Goal: Navigation & Orientation: Find specific page/section

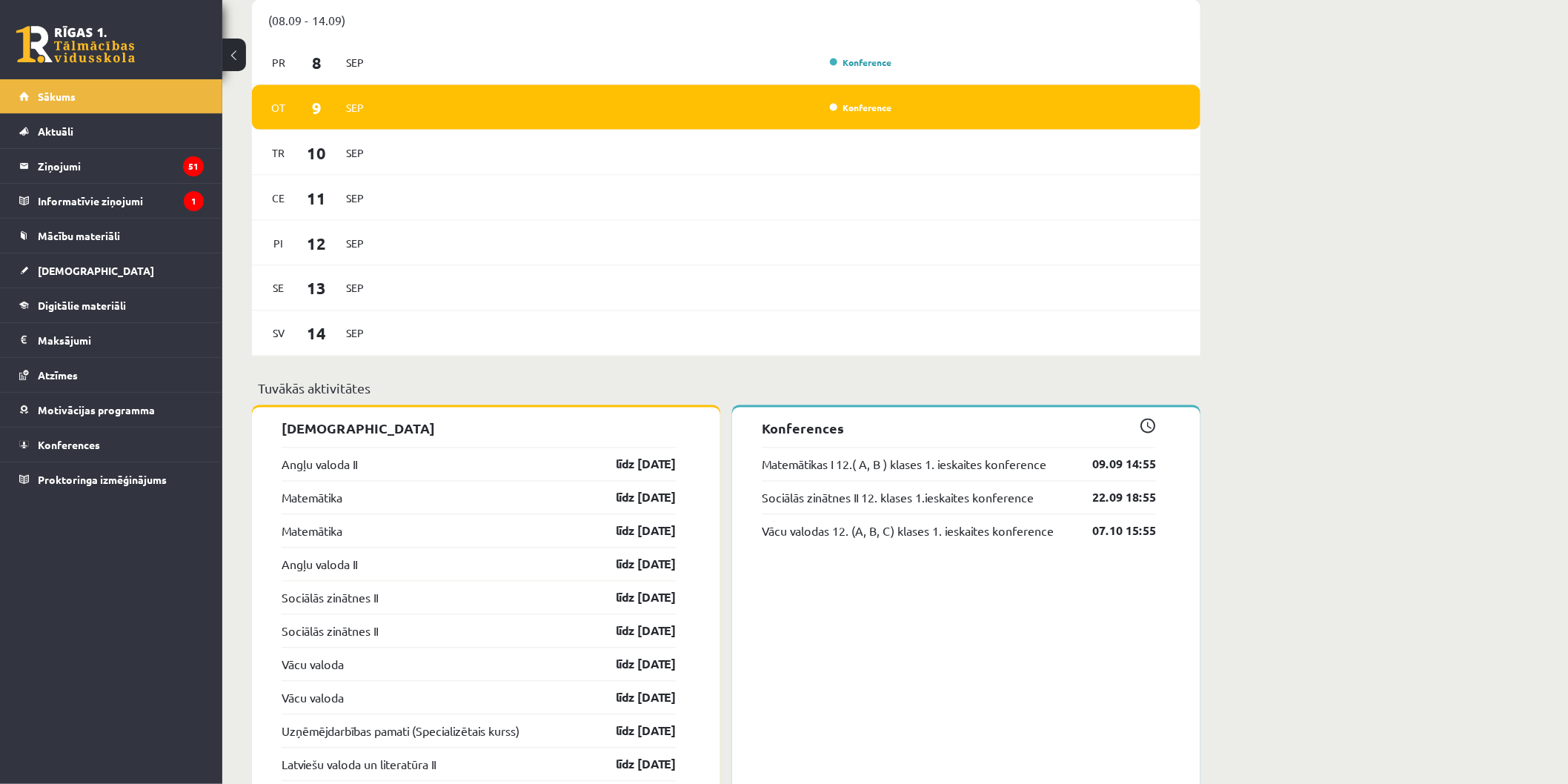
scroll to position [905, 0]
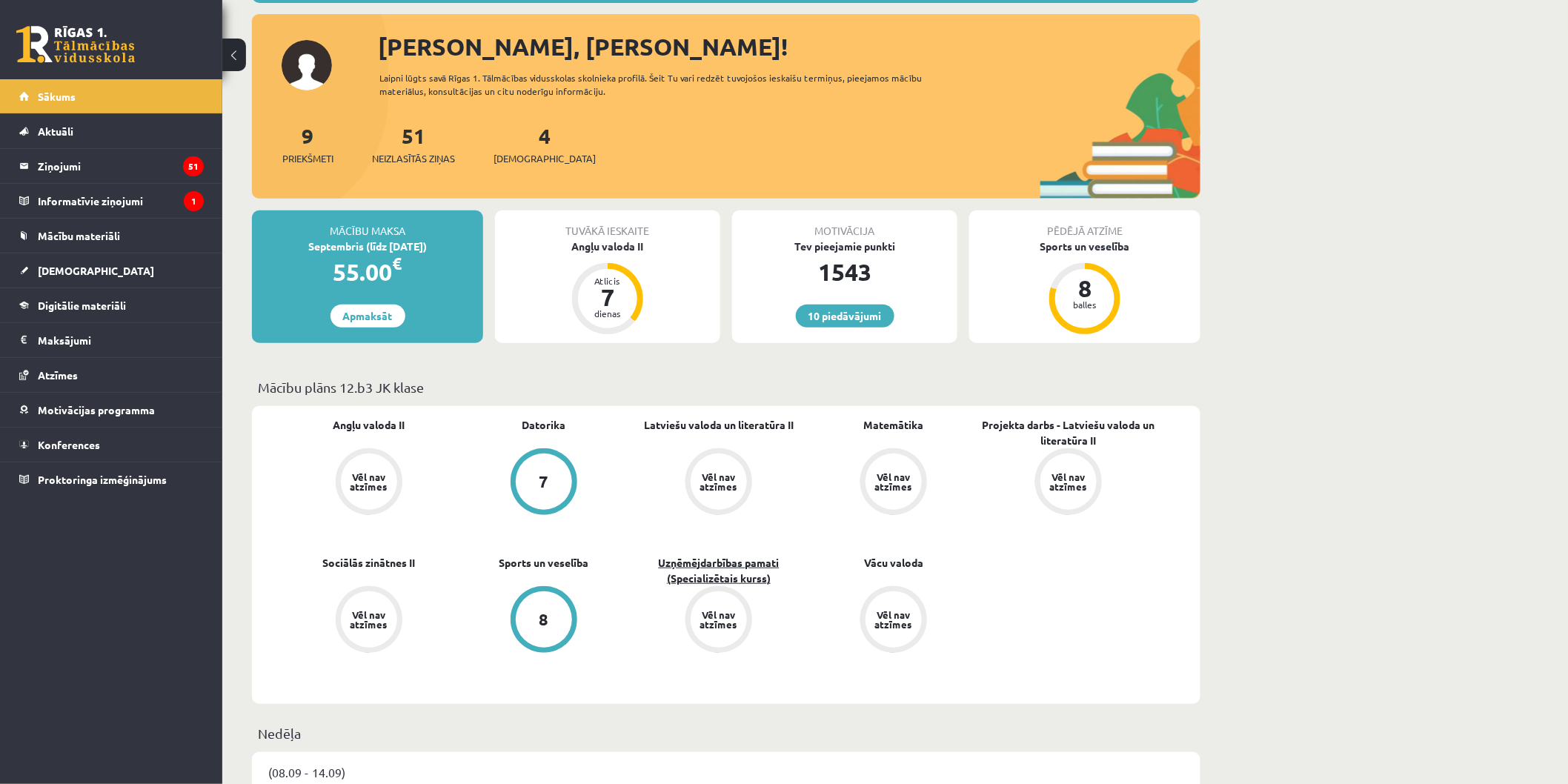
scroll to position [164, 0]
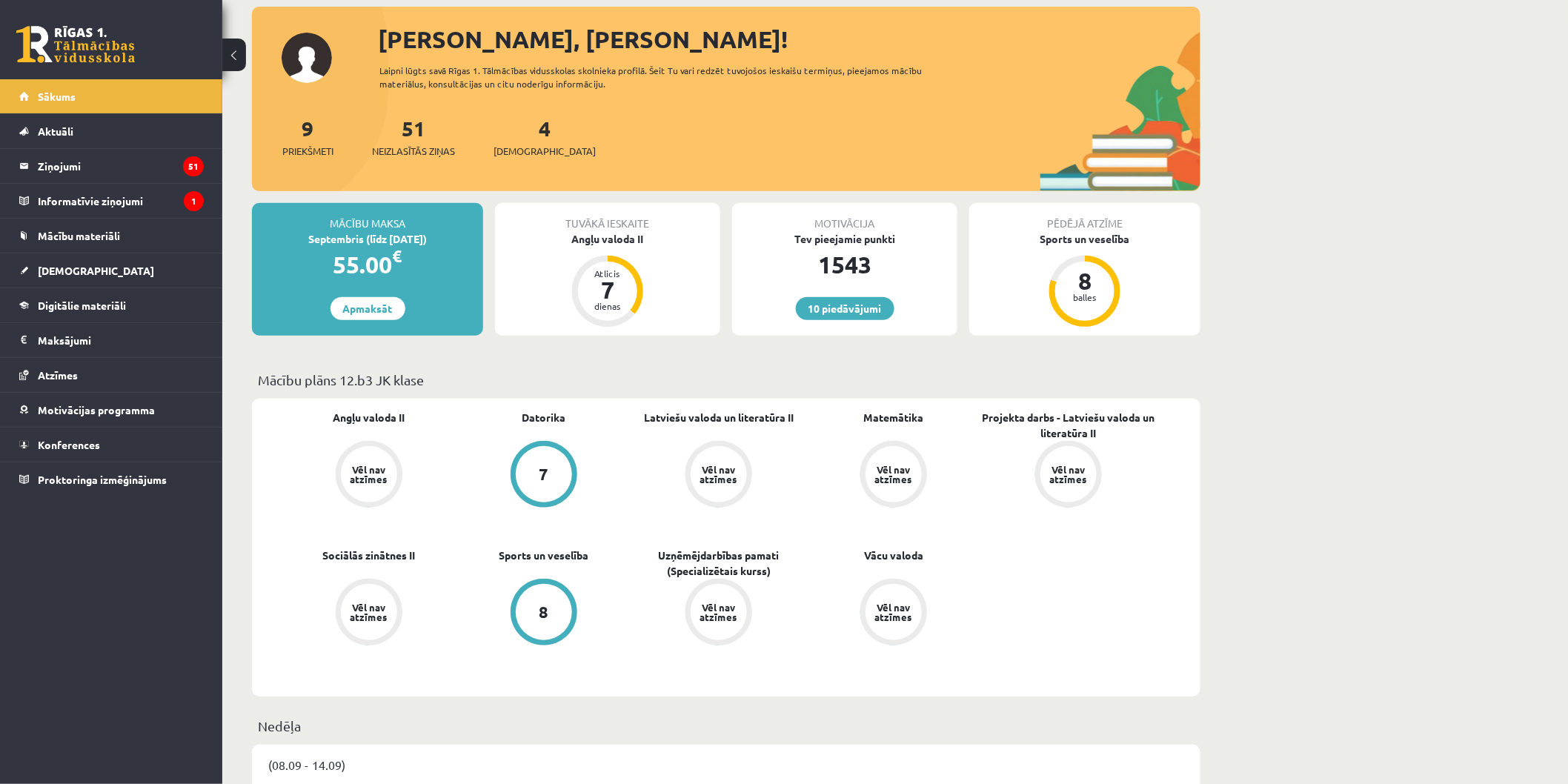
drag, startPoint x: 1048, startPoint y: 584, endPoint x: 950, endPoint y: 579, distance: 98.1
click at [950, 579] on div "Angļu valoda II Vēl nav atzīmes [GEOGRAPHIC_DATA] 7 Latviešu valoda un literatū…" at bounding box center [719, 548] width 875 height 276
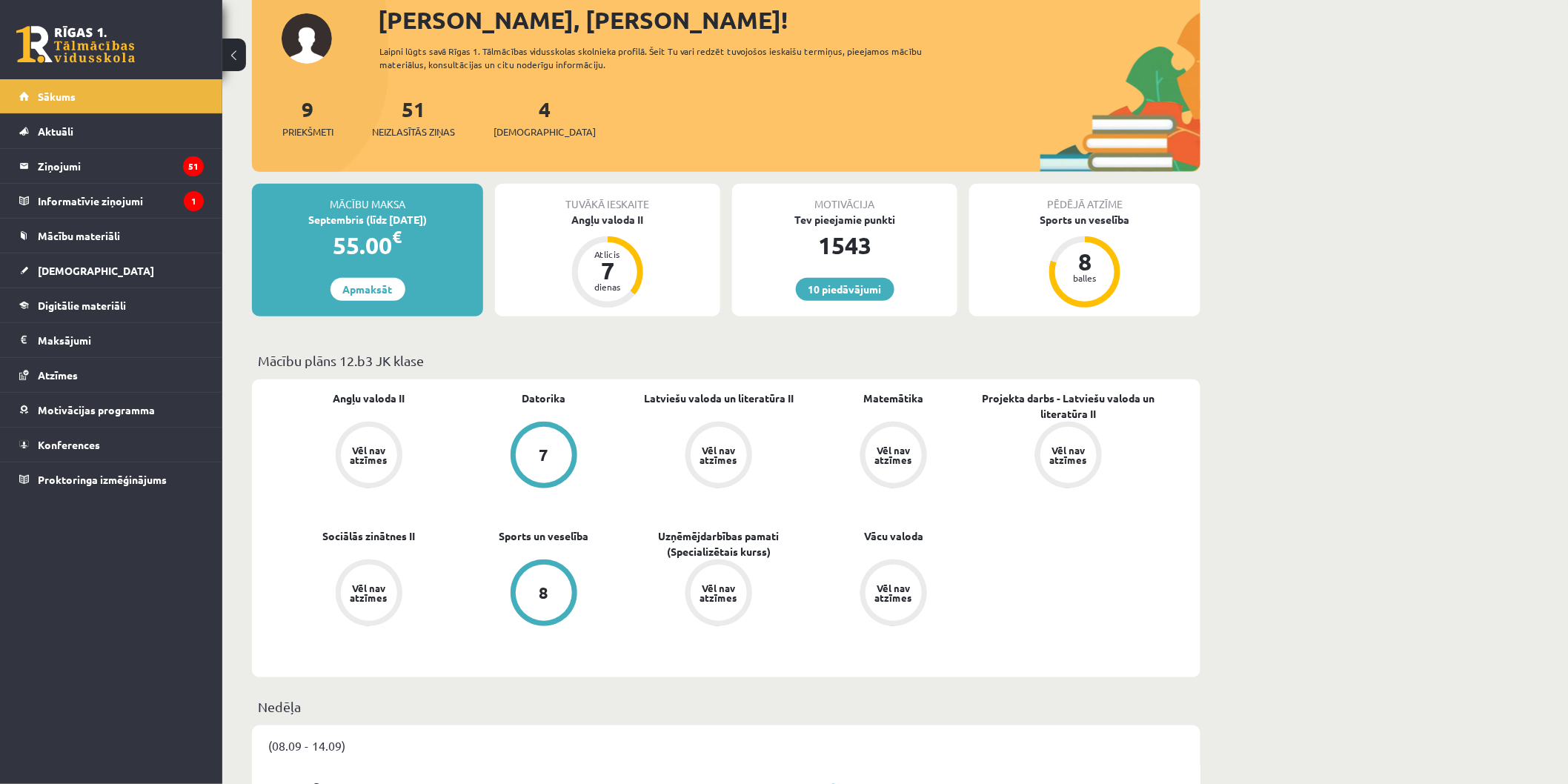
scroll to position [0, 0]
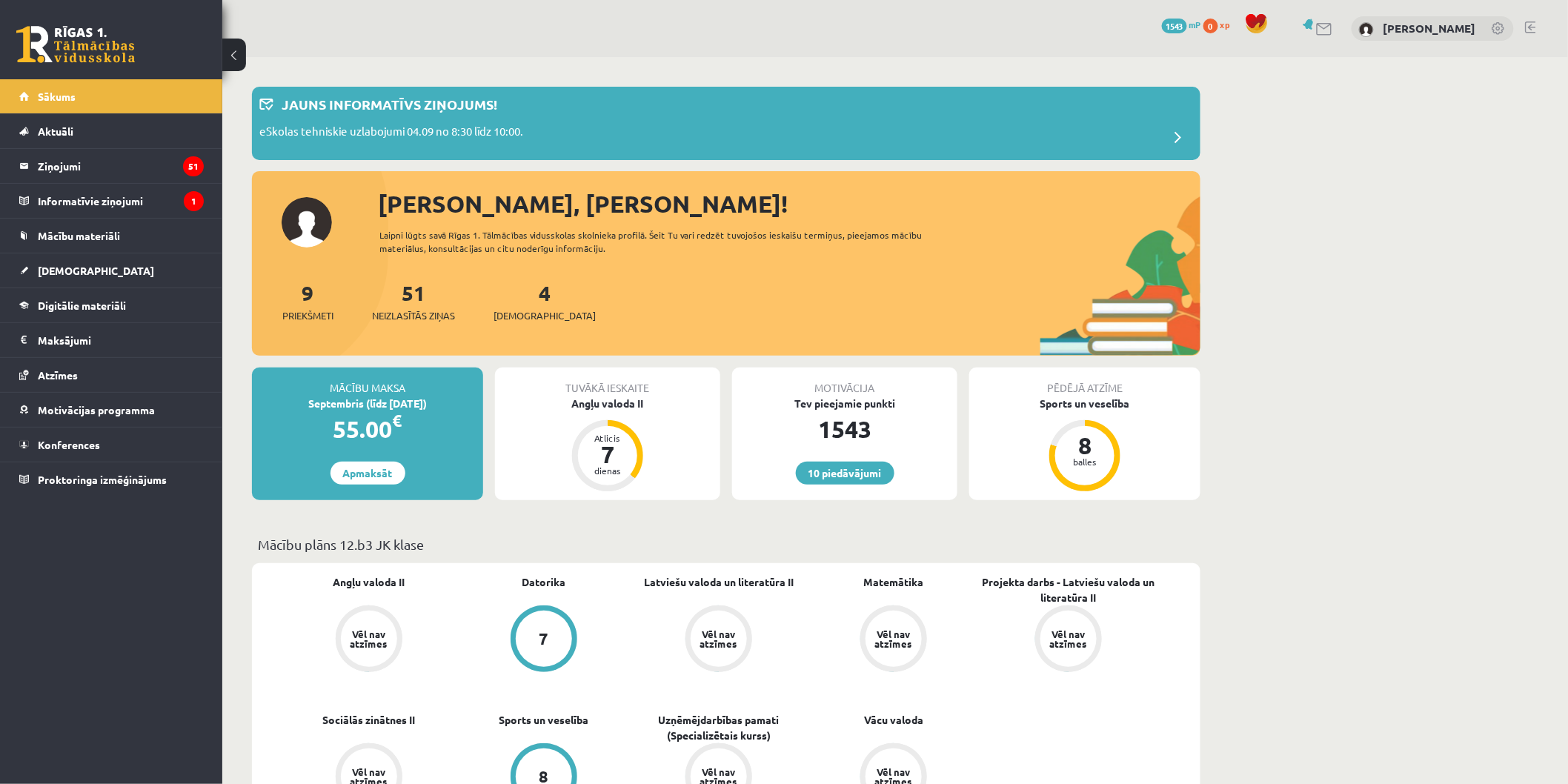
click at [1334, 24] on link at bounding box center [1325, 29] width 18 height 12
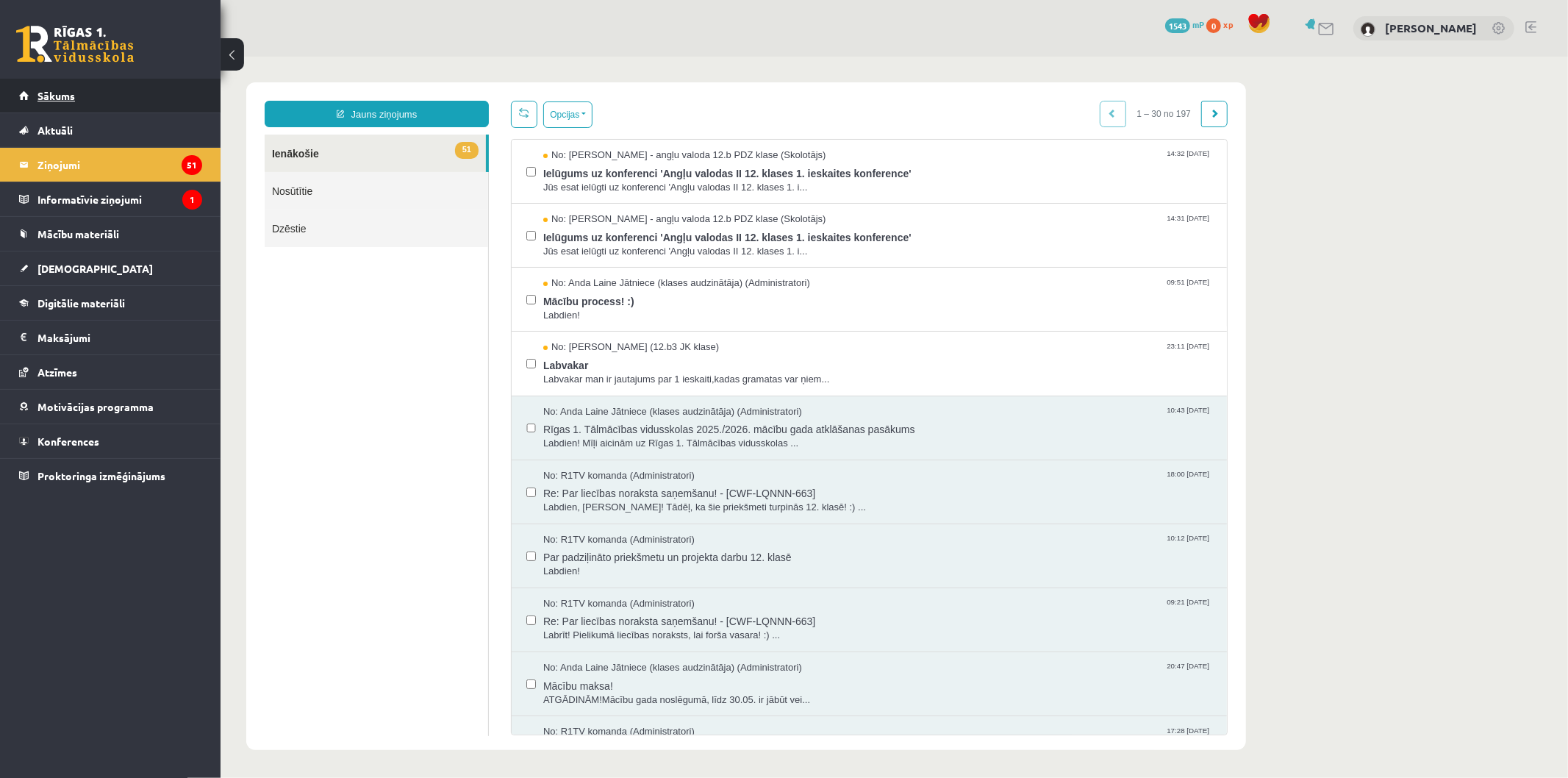
click at [79, 84] on link "Sākums" at bounding box center [111, 95] width 183 height 34
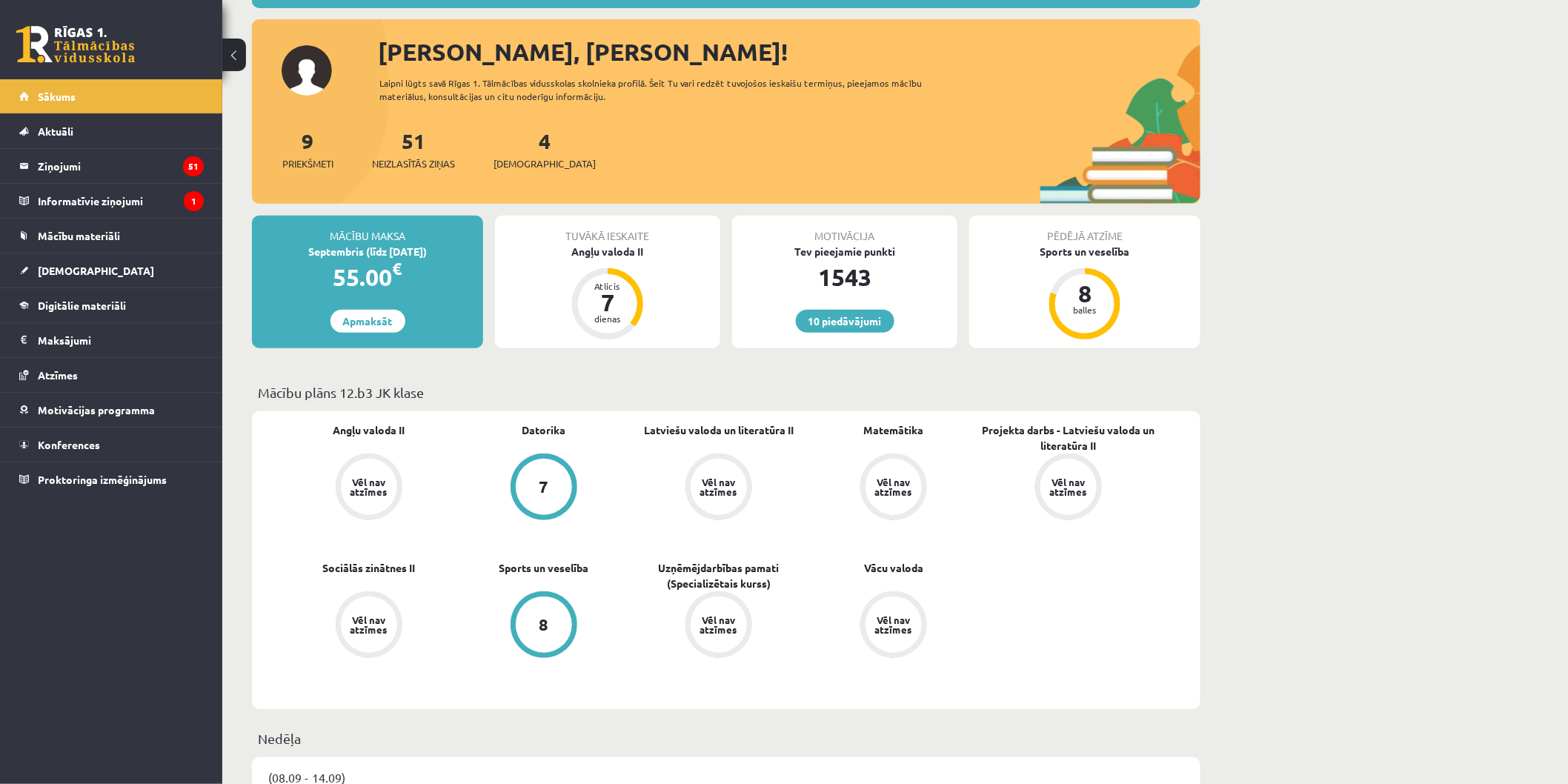
scroll to position [247, 0]
